Goal: Find specific page/section: Find specific page/section

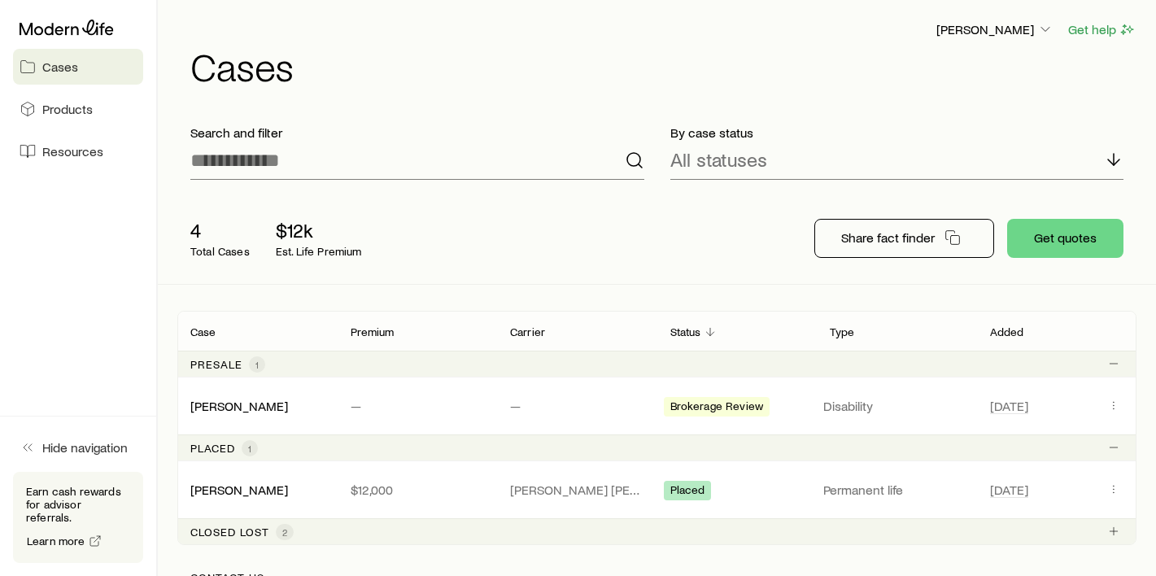
scroll to position [33, 0]
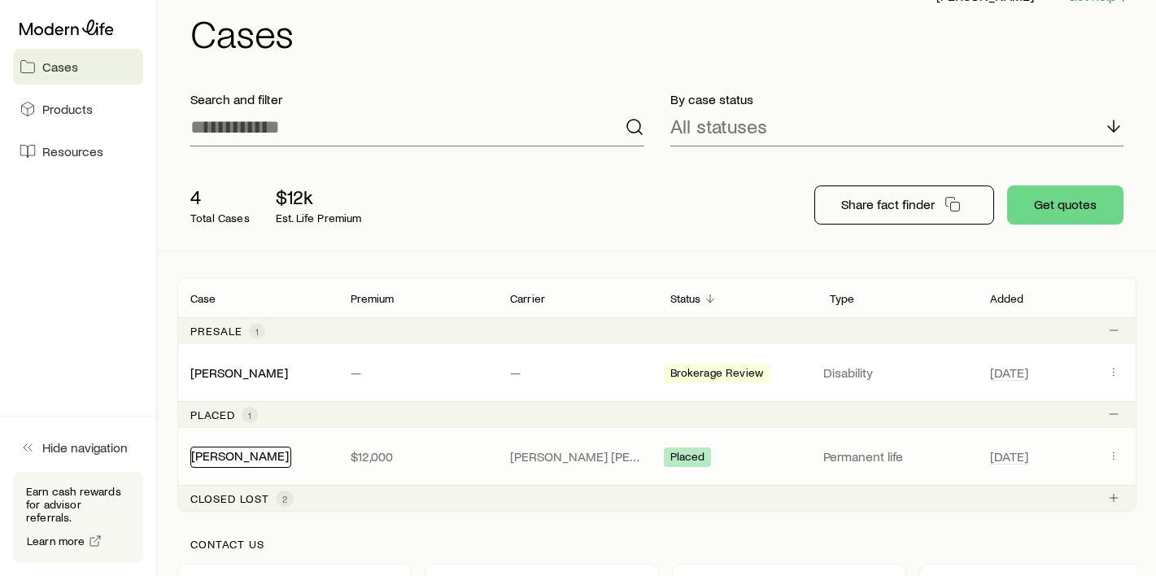
click at [260, 462] on link "[PERSON_NAME]" at bounding box center [240, 455] width 98 height 15
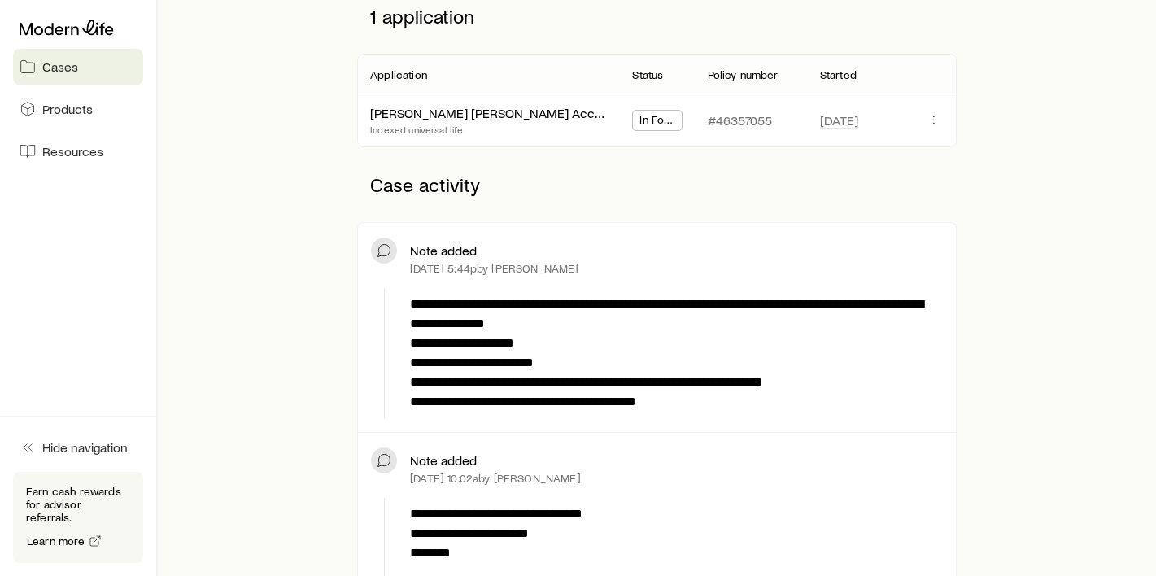
scroll to position [255, 0]
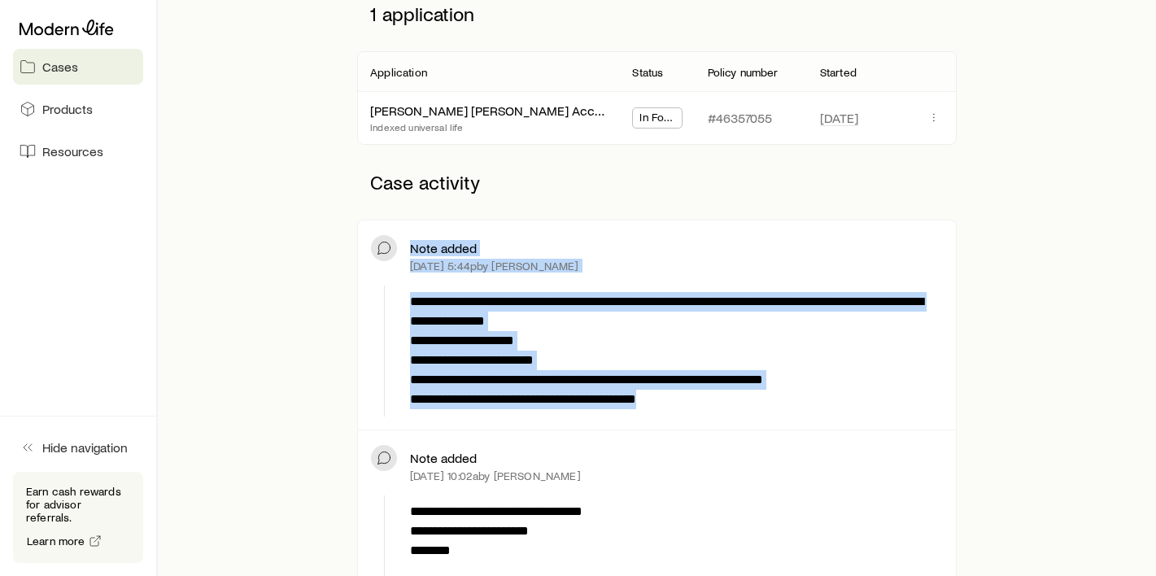
drag, startPoint x: 413, startPoint y: 247, endPoint x: 742, endPoint y: 435, distance: 379.4
copy div "**********"
click at [66, 69] on span "Cases" at bounding box center [60, 67] width 36 height 16
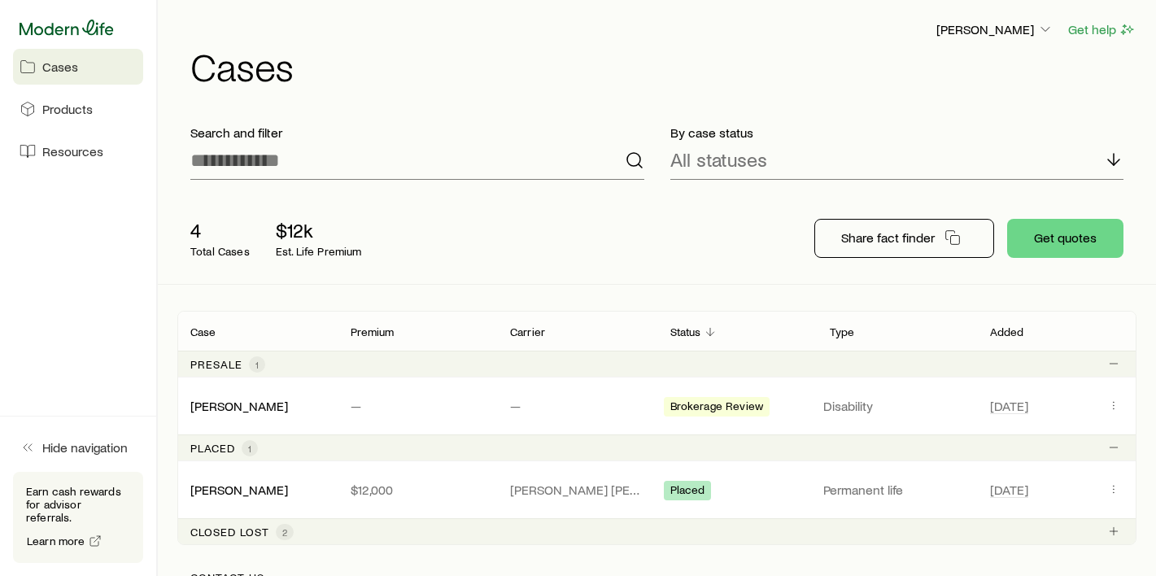
click at [58, 31] on icon at bounding box center [67, 27] width 94 height 15
